Goal: Task Accomplishment & Management: Manage account settings

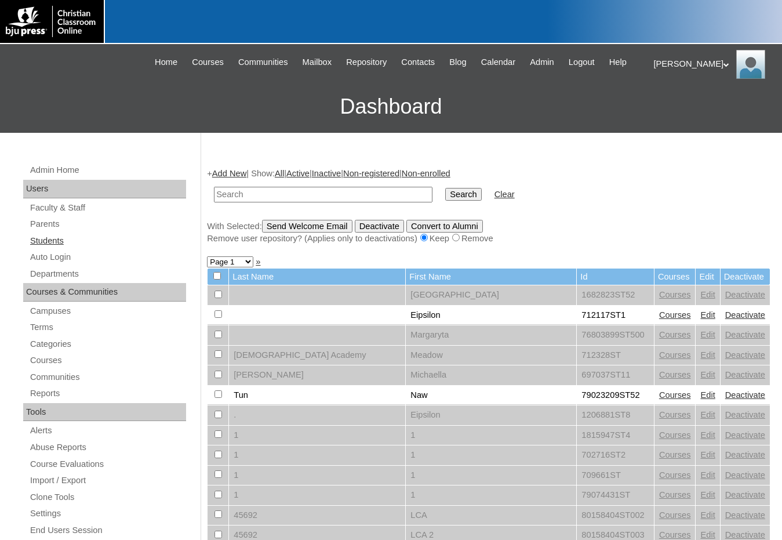
click at [57, 240] on link "Students" at bounding box center [107, 241] width 157 height 14
drag, startPoint x: 0, startPoint y: 0, endPoint x: 238, endPoint y: 200, distance: 310.8
click at [238, 200] on input "text" at bounding box center [323, 195] width 219 height 16
type input "msev"
click at [445, 188] on input "Search" at bounding box center [463, 194] width 36 height 13
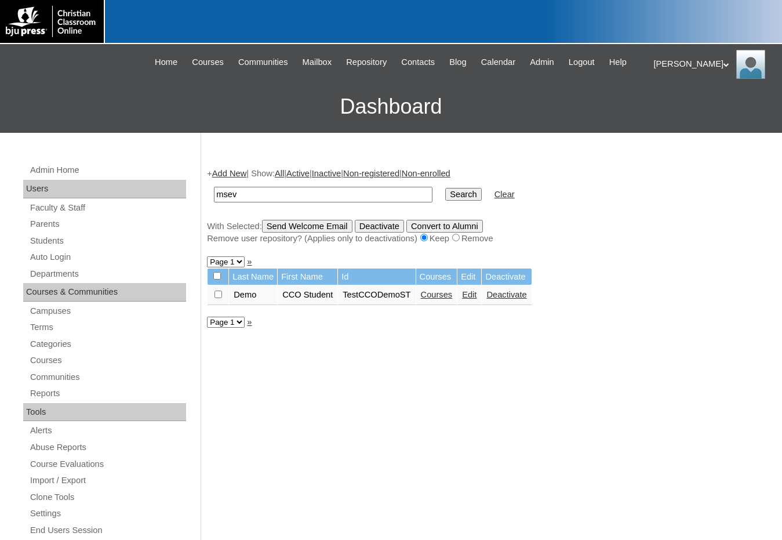
click at [421, 293] on link "Courses" at bounding box center [437, 294] width 32 height 9
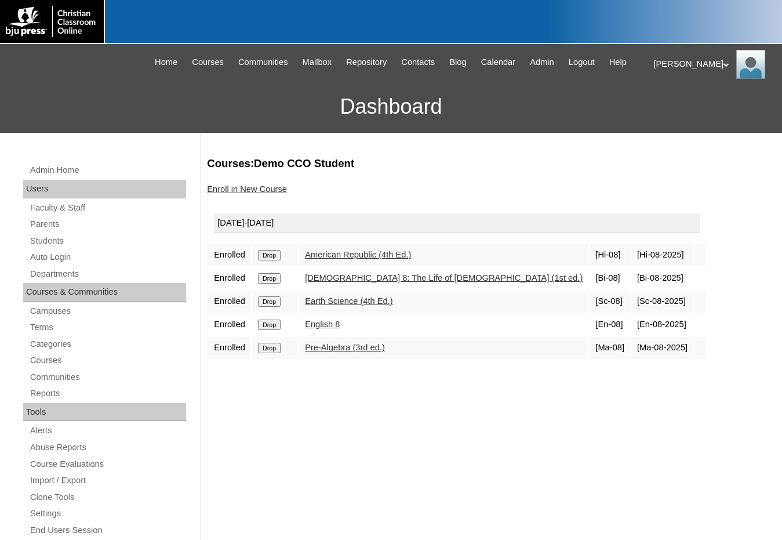
click at [277, 187] on link "Enroll in New Course" at bounding box center [247, 188] width 80 height 9
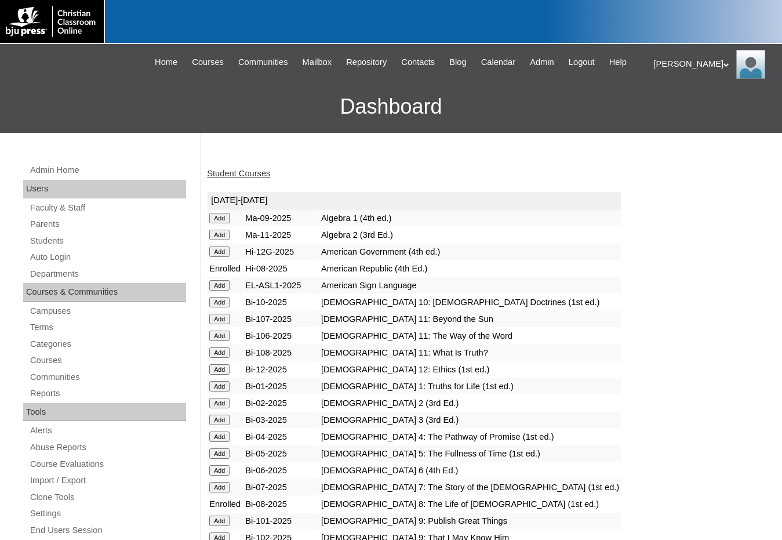
click at [220, 285] on input "Add" at bounding box center [219, 285] width 20 height 10
click at [658, 63] on div "Melanie My Profile My Settings Logout" at bounding box center [712, 64] width 117 height 29
click at [664, 110] on span "Logout" at bounding box center [674, 108] width 23 height 9
